Goal: Task Accomplishment & Management: Use online tool/utility

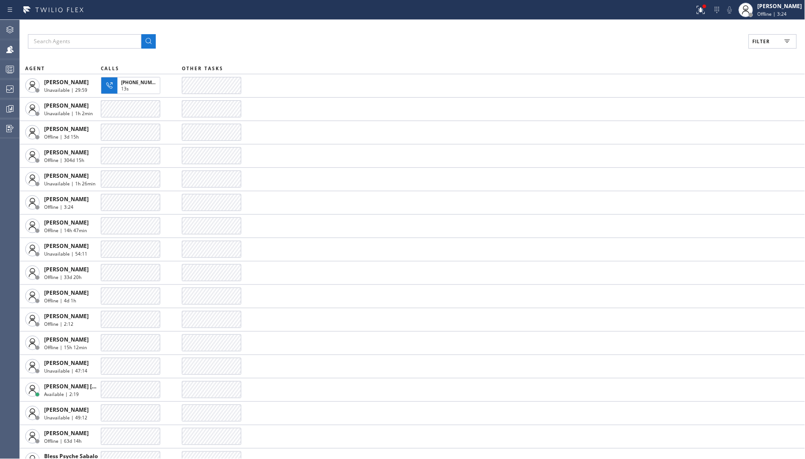
click at [750, 33] on div "Filter AGENT CALLS OTHER TASKS [PERSON_NAME] Unavailable | 29:59 [PHONE_NUMBER]…" at bounding box center [413, 240] width 786 height 440
click at [768, 13] on span "Offline | 3:25" at bounding box center [772, 14] width 29 height 6
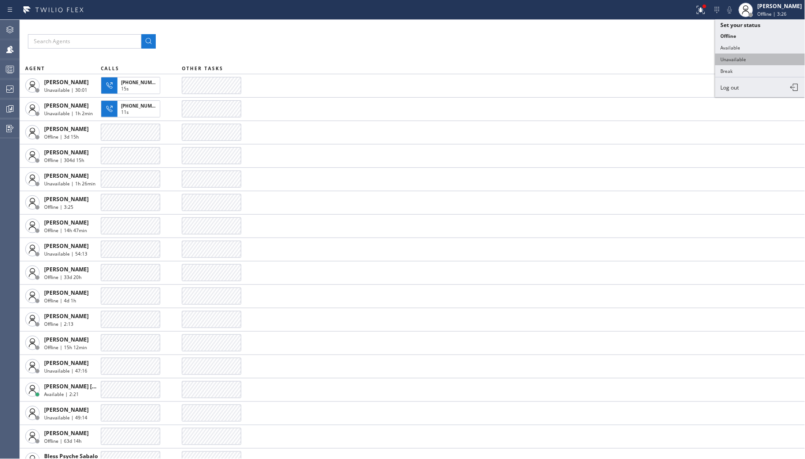
click at [757, 59] on button "Unavailable" at bounding box center [761, 60] width 90 height 12
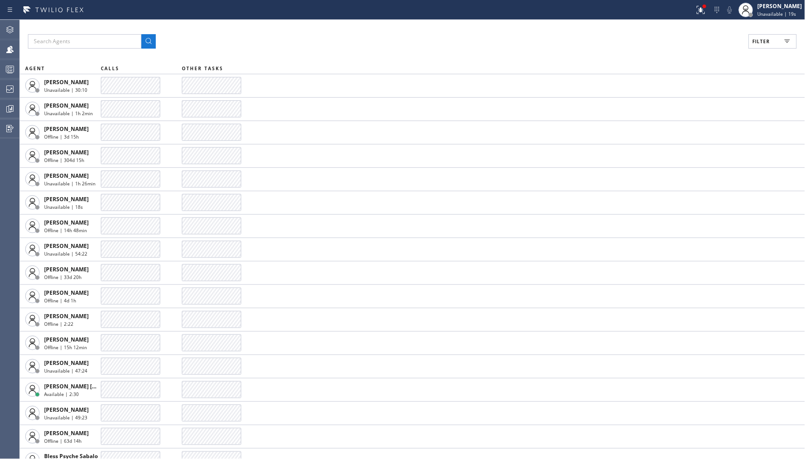
click at [777, 35] on button "Filter" at bounding box center [773, 41] width 48 height 14
click at [678, 118] on input "Unavailable" at bounding box center [674, 120] width 11 height 11
checkbox input "true"
click at [731, 42] on div "Viewing 106 agents Apply Reset Activities Unavailable only Offline Available Un…" at bounding box center [734, 93] width 144 height 107
click at [742, 45] on button "Apply" at bounding box center [750, 51] width 33 height 13
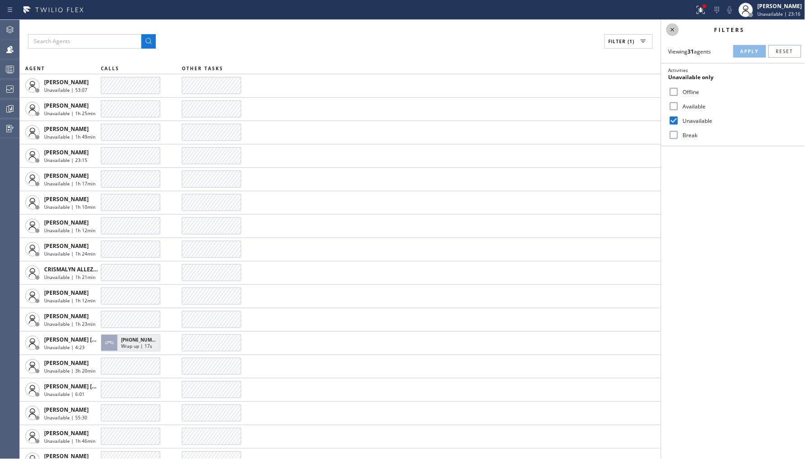
click at [673, 34] on icon at bounding box center [673, 29] width 11 height 11
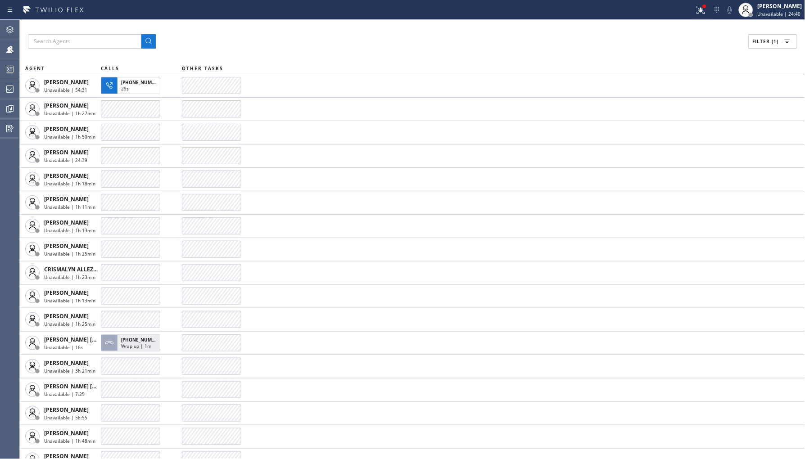
click at [740, 41] on div "Filter (1)" at bounding box center [412, 41] width 769 height 14
click at [759, 41] on span "Filter (1)" at bounding box center [766, 41] width 26 height 6
click at [694, 134] on label "Break" at bounding box center [739, 136] width 118 height 8
click at [680, 134] on input "Break" at bounding box center [674, 135] width 11 height 11
checkbox input "true"
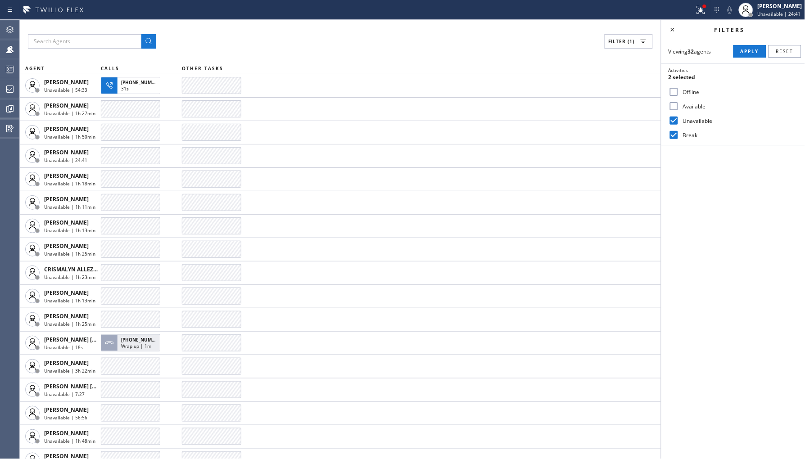
click at [703, 113] on div "Available" at bounding box center [734, 106] width 144 height 14
click at [704, 117] on label "Unavailable" at bounding box center [739, 121] width 118 height 8
click at [680, 116] on input "Unavailable" at bounding box center [674, 120] width 11 height 11
click at [740, 53] on button "Apply" at bounding box center [750, 51] width 33 height 13
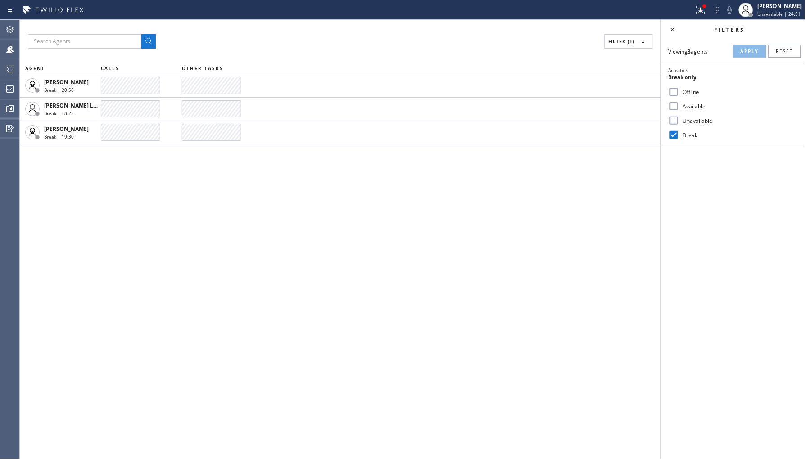
click at [692, 120] on label "Unavailable" at bounding box center [739, 121] width 118 height 8
click at [680, 120] on input "Unavailable" at bounding box center [674, 120] width 11 height 11
checkbox input "true"
click at [687, 132] on label "Break" at bounding box center [739, 136] width 118 height 8
click at [680, 132] on input "Break" at bounding box center [674, 135] width 11 height 11
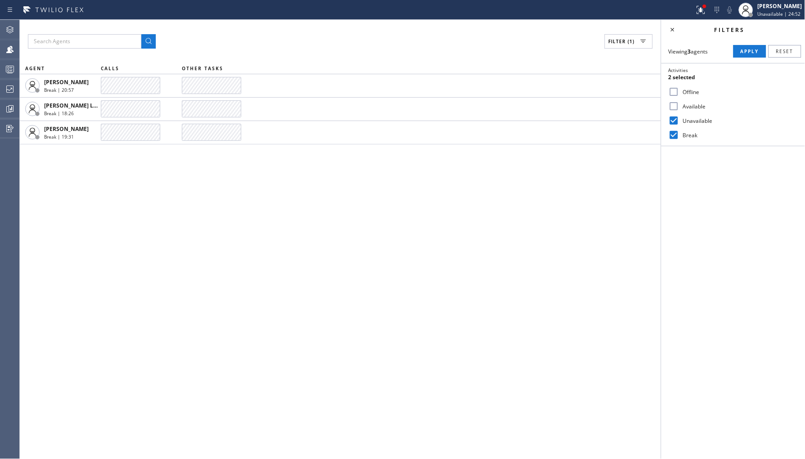
checkbox input "false"
click at [746, 47] on button "Apply" at bounding box center [750, 51] width 33 height 13
